Goal: Information Seeking & Learning: Learn about a topic

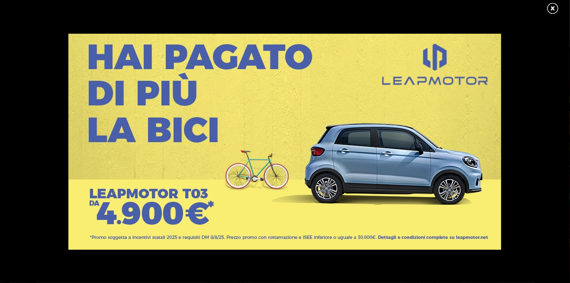
scroll to position [4, 0]
click at [553, 14] on link at bounding box center [557, 8] width 22 height 13
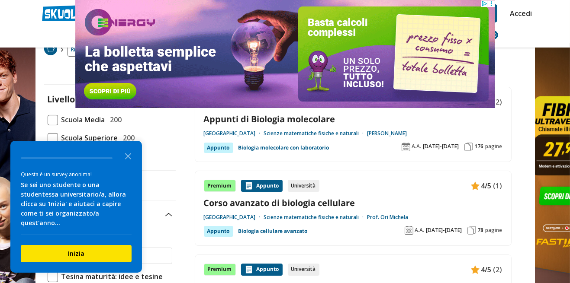
scroll to position [58, 0]
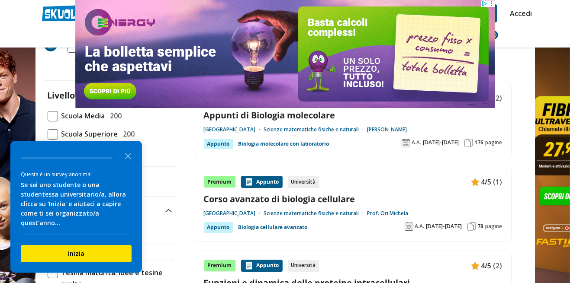
click at [50, 155] on span at bounding box center [53, 152] width 10 height 10
click at [48, 152] on input "Università 200" at bounding box center [48, 152] width 0 height 0
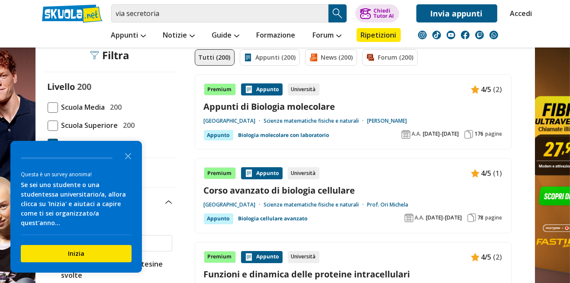
scroll to position [64, 0]
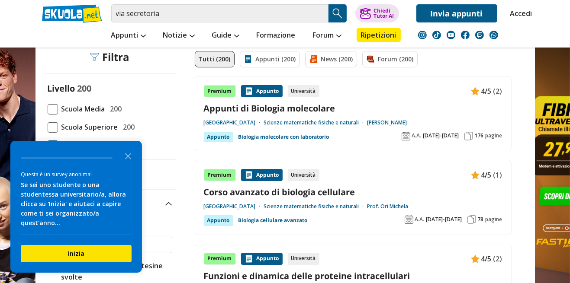
click at [329, 111] on link "Appunti di Biologia molecolare" at bounding box center [353, 109] width 298 height 12
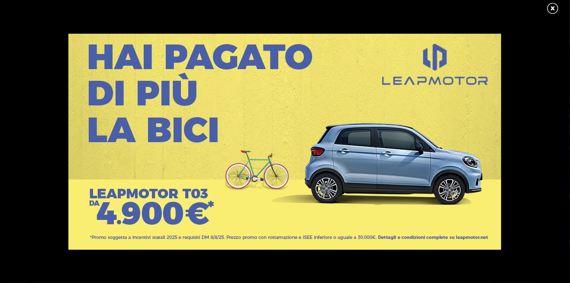
click at [552, 9] on link at bounding box center [557, 8] width 22 height 13
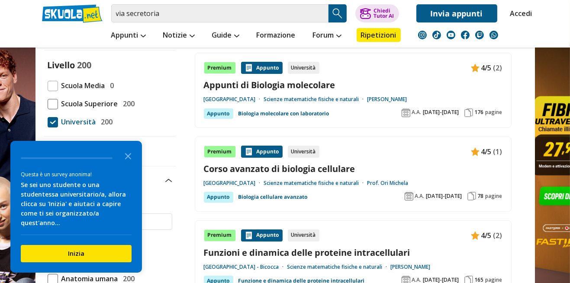
scroll to position [94, 0]
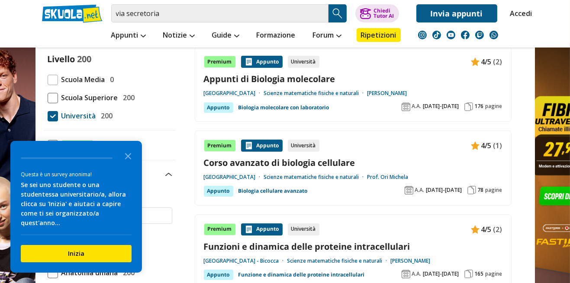
click at [411, 158] on link "Corso avanzato di biologia cellulare" at bounding box center [353, 163] width 298 height 12
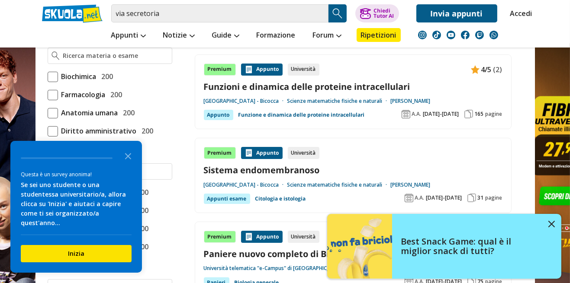
scroll to position [253, 0]
click at [415, 166] on link "Sistema endomembranoso" at bounding box center [353, 171] width 298 height 12
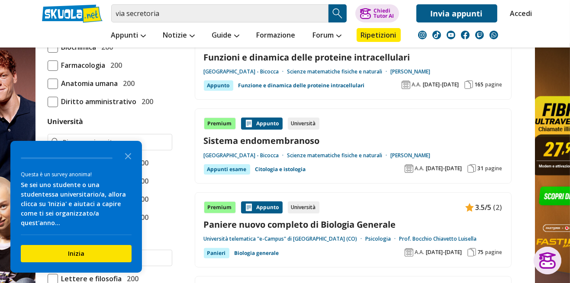
scroll to position [295, 0]
